Goal: Find specific page/section: Find specific page/section

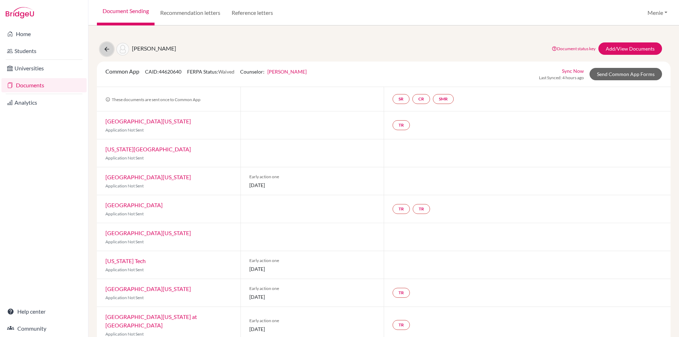
click at [109, 48] on icon at bounding box center [106, 49] width 7 height 7
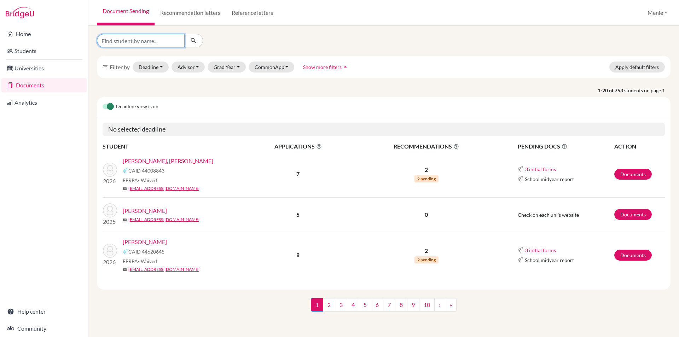
click at [146, 41] on input "Find student by name..." at bounding box center [141, 40] width 88 height 13
type input "Can"
click at [196, 39] on icon "submit" at bounding box center [193, 40] width 7 height 7
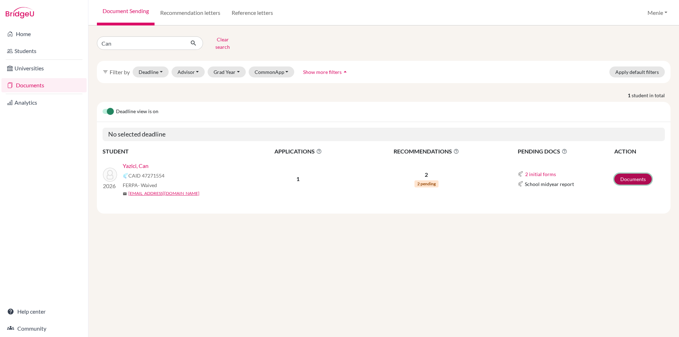
click at [624, 174] on link "Documents" at bounding box center [632, 179] width 37 height 11
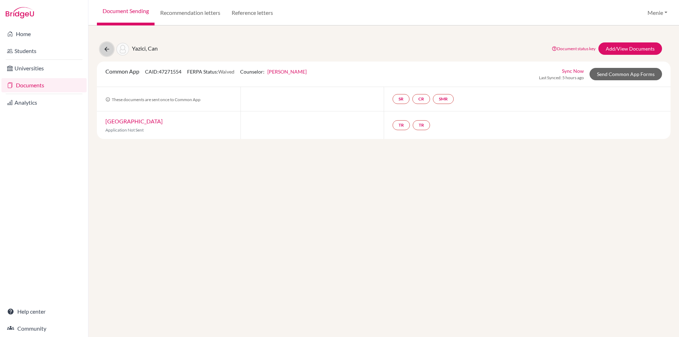
click at [107, 50] on icon at bounding box center [106, 49] width 7 height 7
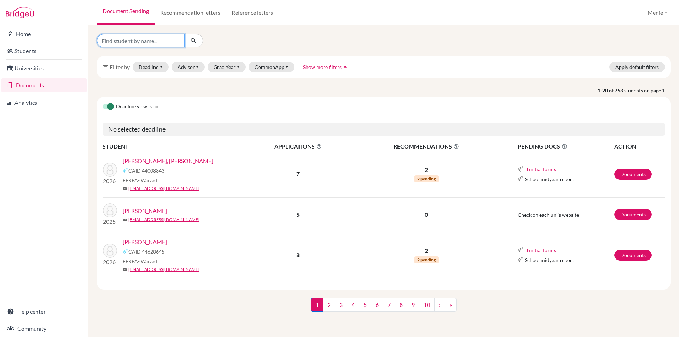
click at [131, 41] on input "Find student by name..." at bounding box center [141, 40] width 88 height 13
type input "Milan"
click at [198, 37] on button "submit" at bounding box center [193, 40] width 19 height 13
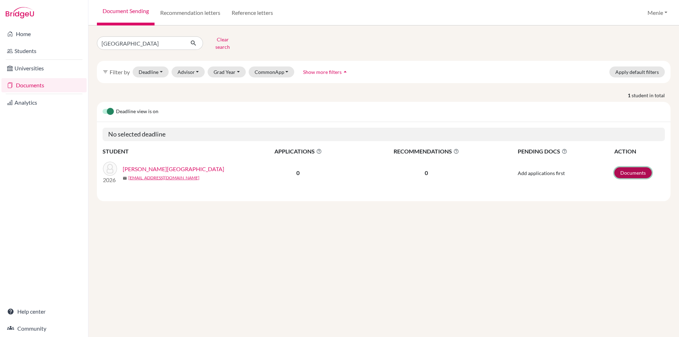
drag, startPoint x: 634, startPoint y: 168, endPoint x: 347, endPoint y: 194, distance: 288.8
click at [634, 168] on link "Documents" at bounding box center [632, 172] width 37 height 11
